Goal: Transaction & Acquisition: Download file/media

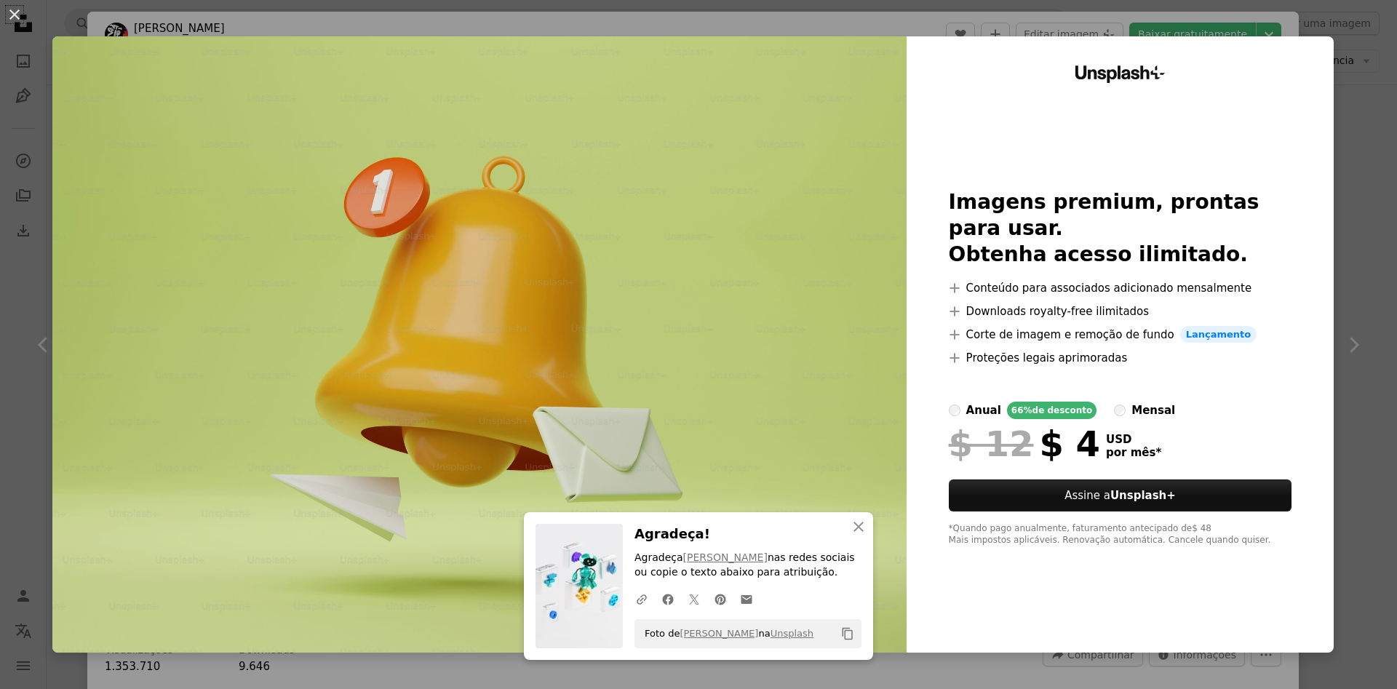
scroll to position [11203, 0]
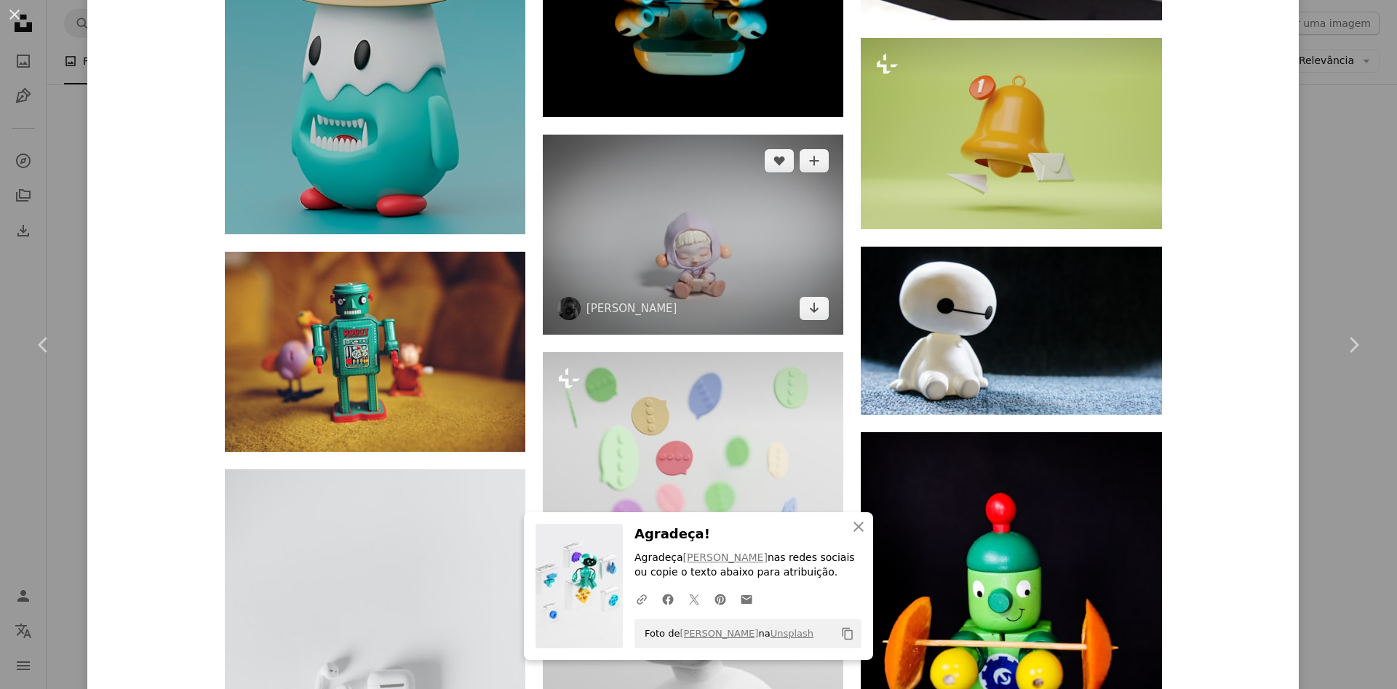
scroll to position [11465, 0]
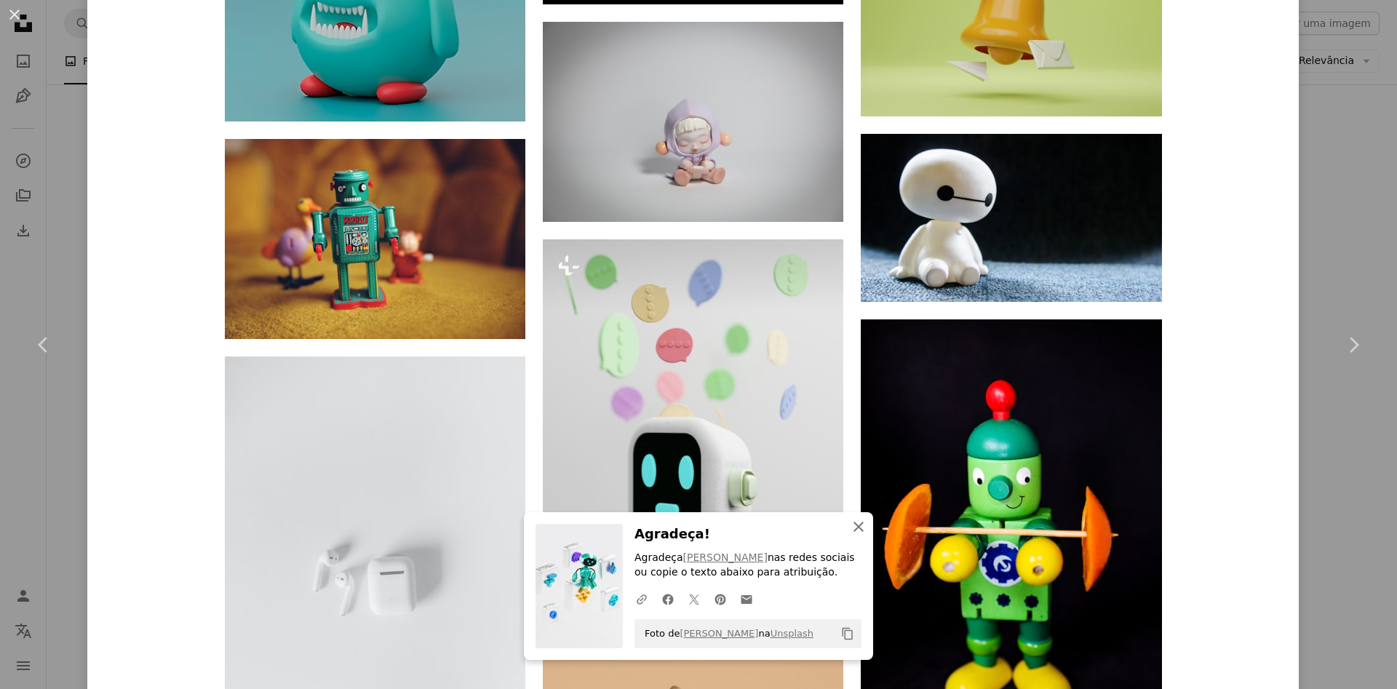
click at [857, 528] on icon "An X shape" at bounding box center [858, 526] width 17 height 17
